Goal: Information Seeking & Learning: Learn about a topic

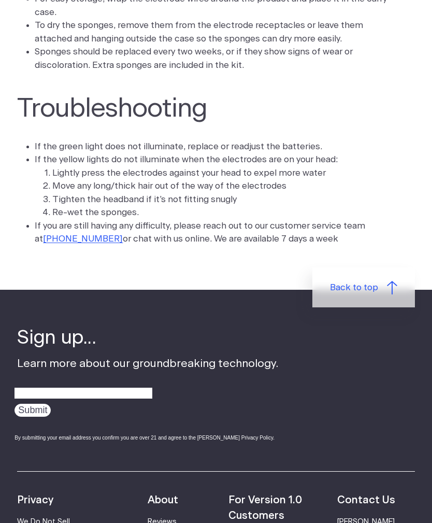
scroll to position [2419, 0]
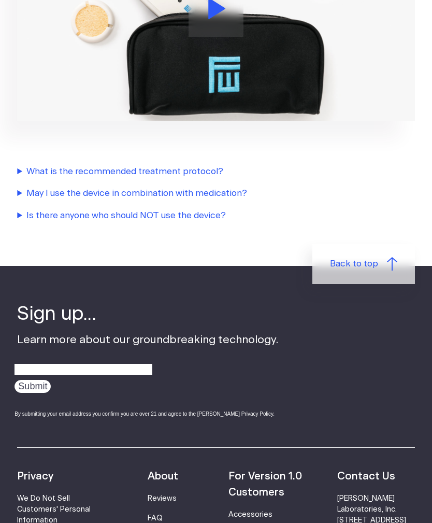
scroll to position [1354, 0]
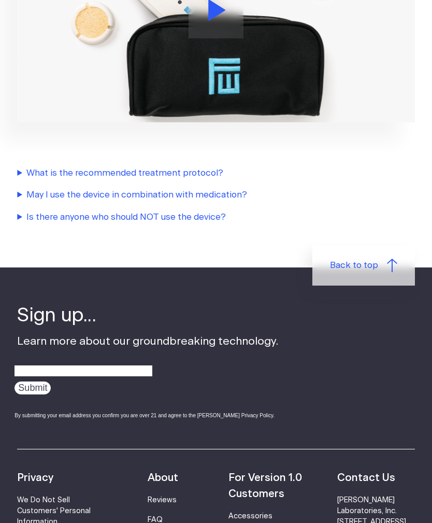
click at [30, 188] on summary "May I use the device in combination with medication?" at bounding box center [215, 194] width 397 height 13
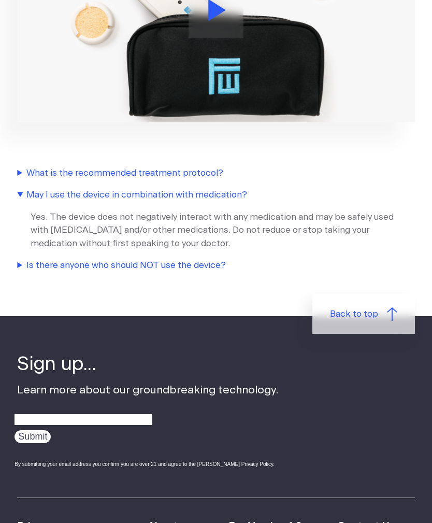
click at [30, 258] on summary "Is there anyone who should NOT use the device?" at bounding box center [215, 264] width 397 height 13
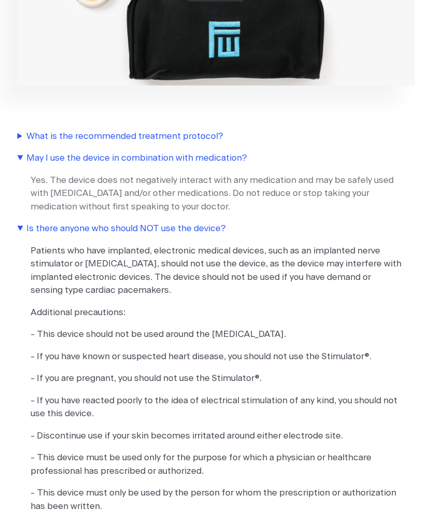
scroll to position [1394, 0]
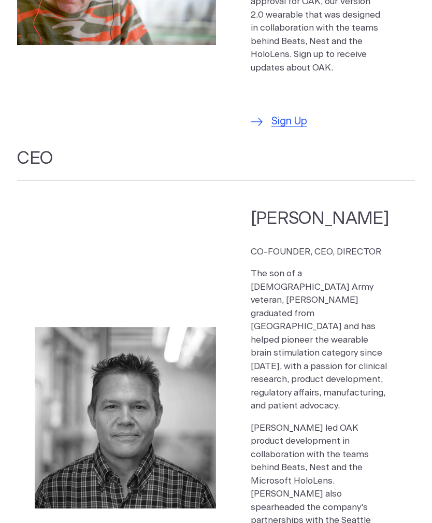
scroll to position [1174, 0]
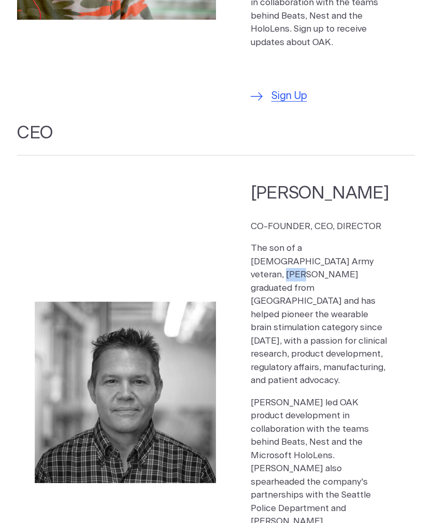
click at [79, 173] on section "Kelly Roman CO-FOUNDER, CEO, DIRECTOR The son of a US Army veteran, Kelly gradu…" at bounding box center [215, 392] width 397 height 438
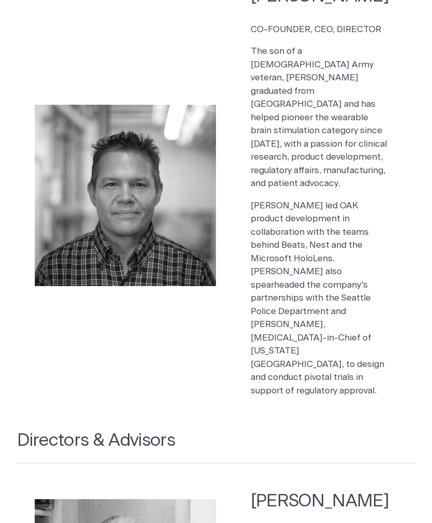
scroll to position [1372, 0]
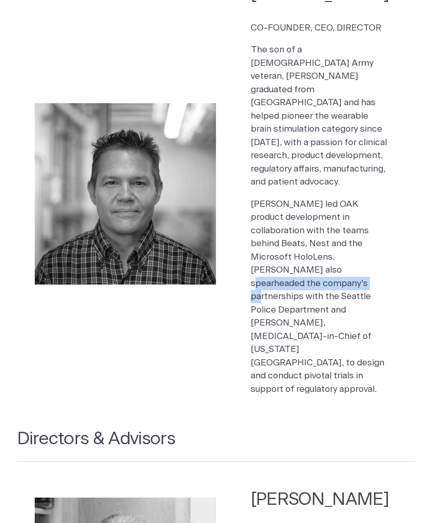
click at [80, 242] on section "Kelly Roman CO-FOUNDER, CEO, DIRECTOR The son of a US Army veteran, Kelly gradu…" at bounding box center [215, 194] width 397 height 438
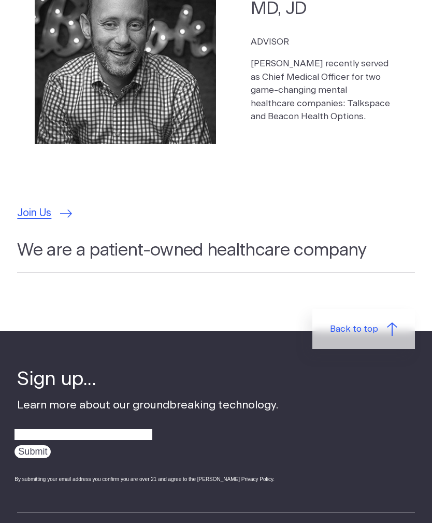
scroll to position [3053, 0]
